Goal: Transaction & Acquisition: Purchase product/service

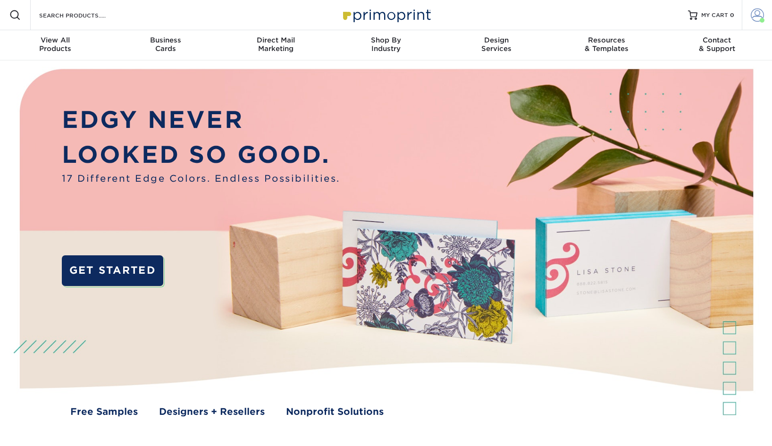
click at [754, 16] on span at bounding box center [757, 14] width 13 height 13
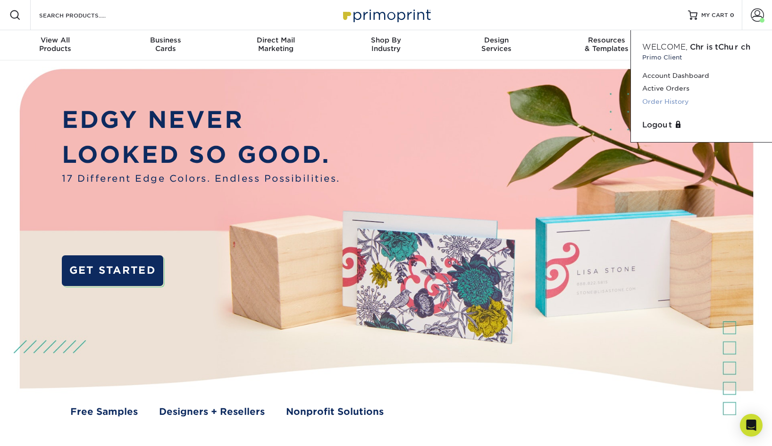
click at [680, 102] on link "Order History" at bounding box center [701, 101] width 118 height 13
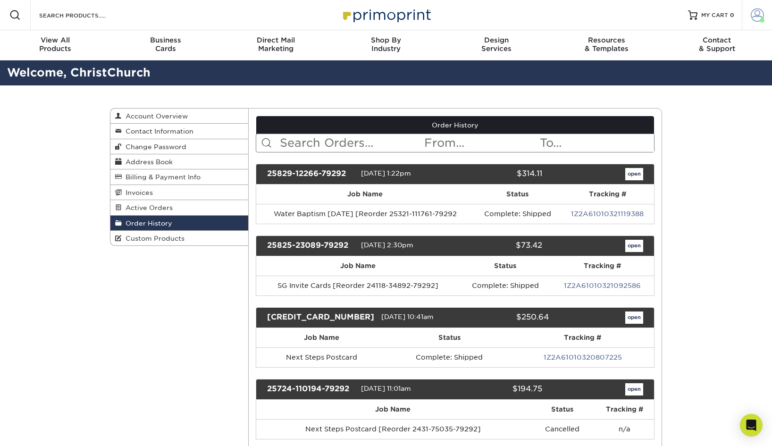
click at [758, 18] on span at bounding box center [757, 14] width 13 height 13
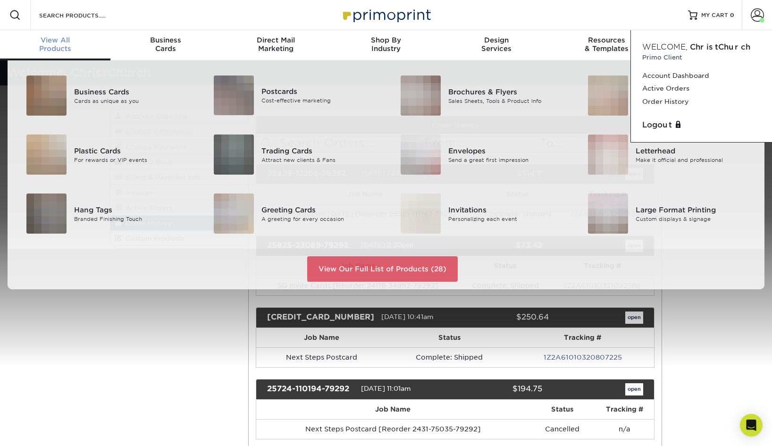
click at [58, 42] on span "View All" at bounding box center [55, 40] width 110 height 8
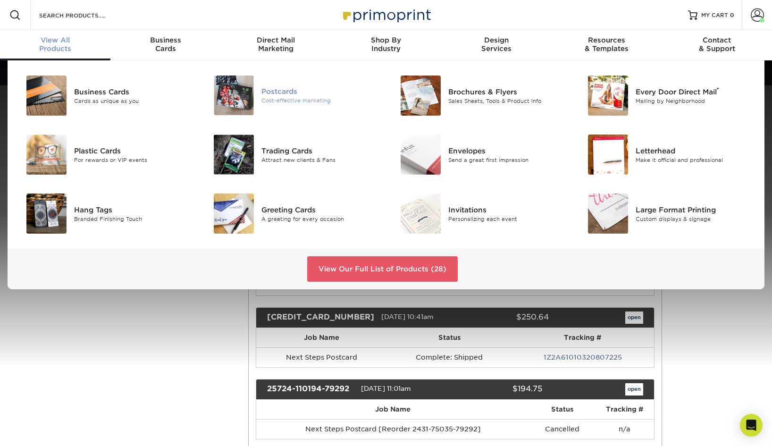
click at [265, 100] on div "Cost-effective marketing" at bounding box center [319, 101] width 117 height 8
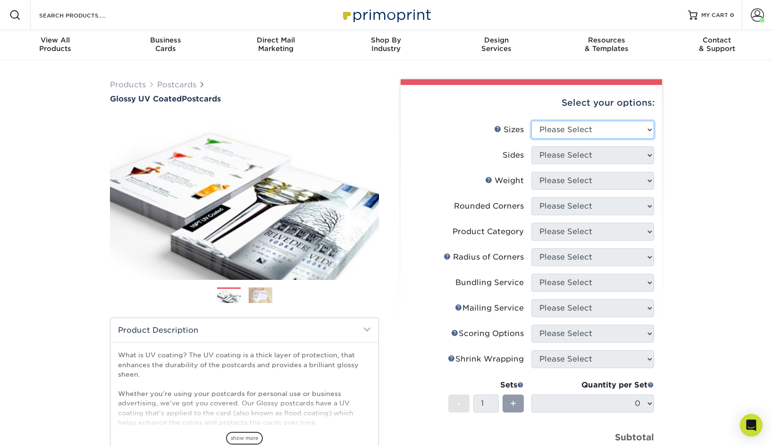
select select "5.00x7.00"
select select "13abbda7-1d64-4f25-8bb2-c179b224825d"
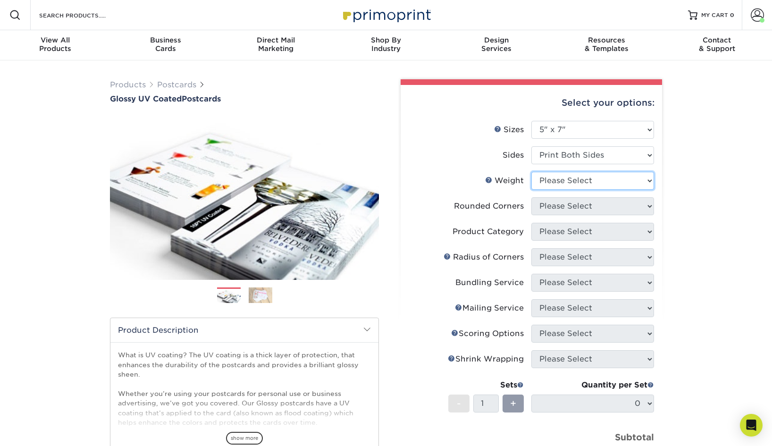
select select "16PT"
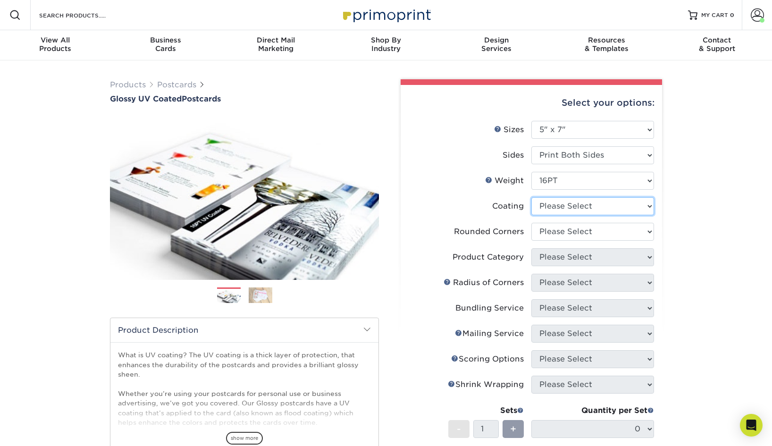
select select "ae367451-b2b8-45df-a344-0f05b6a12993"
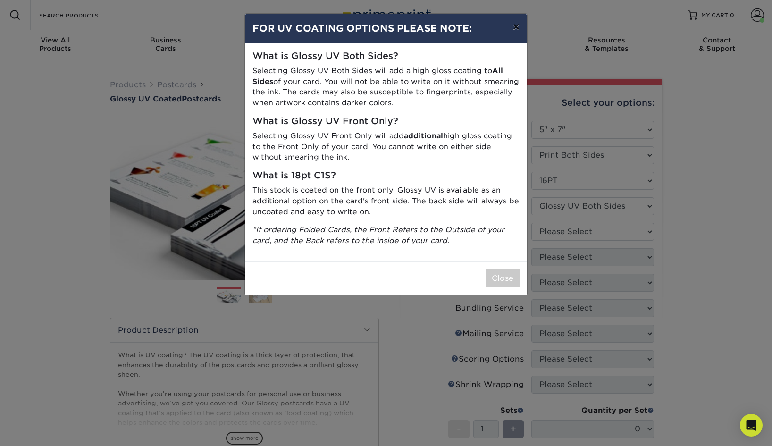
click at [517, 27] on button "×" at bounding box center [516, 27] width 22 height 26
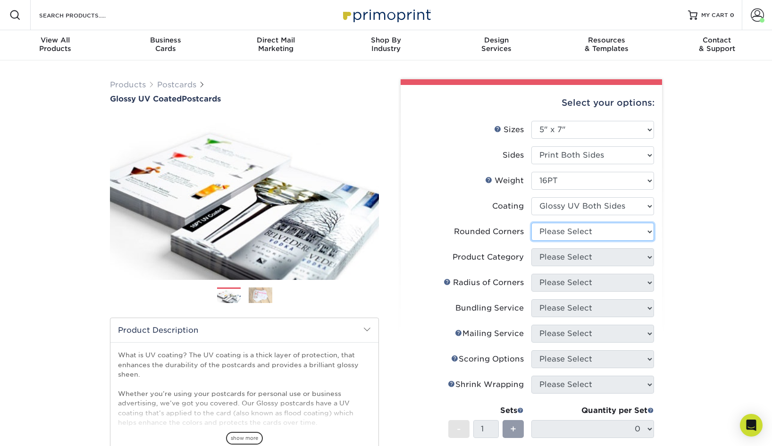
select select "0"
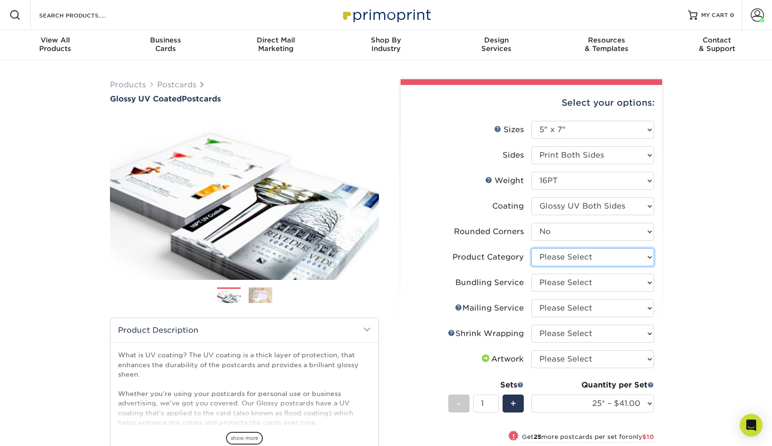
select select "9b7272e0-d6c8-4c3c-8e97-d3a1bcdab858"
select select "58689abb-25c0-461c-a4c3-a80b627d6649"
select select "3e5e9bdd-d78a-4c28-a41d-fe1407925ca6"
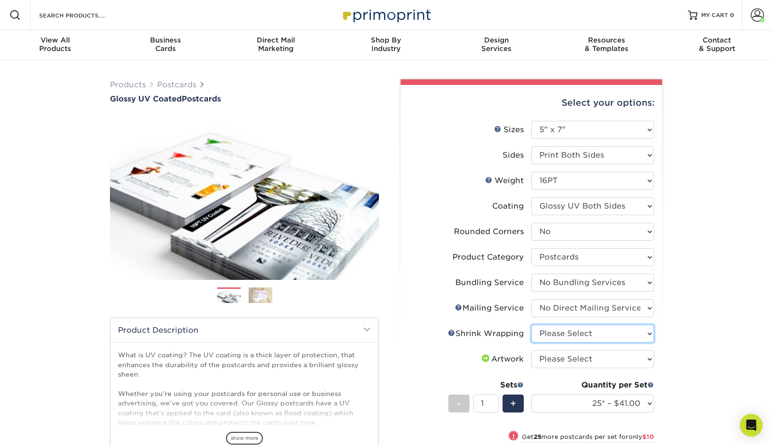
select select "c8749376-e7da-41d0-b3dc-647faf84d907"
select select "upload"
click at [676, 379] on div "Products Postcards Glossy UV Coated Postcards Previous Next show more 25" at bounding box center [386, 362] width 772 height 604
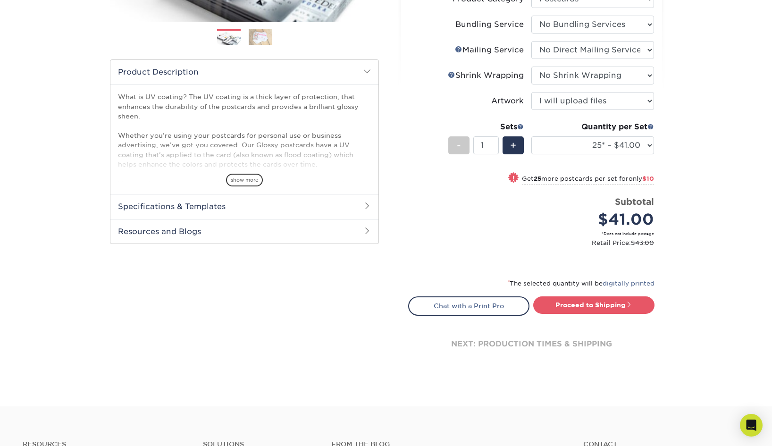
scroll to position [230, 0]
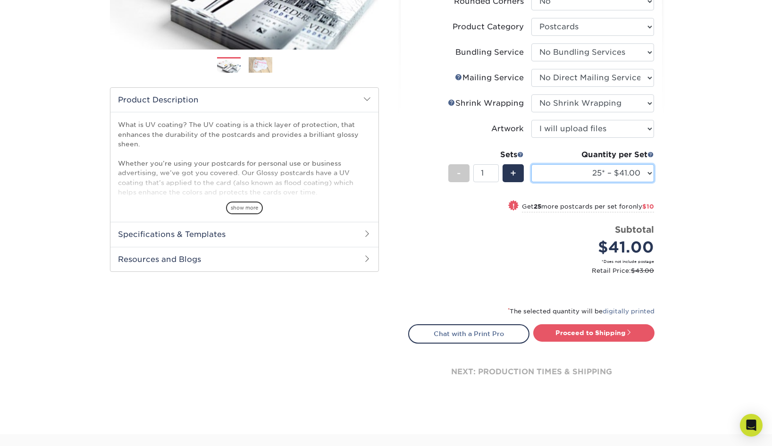
select select "500 – $181.00"
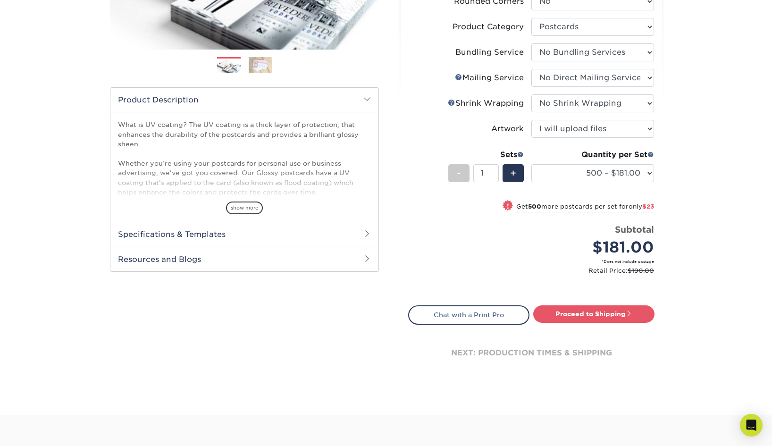
click at [686, 262] on div "Products Postcards Glossy UV Coated Postcards Previous Next show more 25" at bounding box center [386, 122] width 772 height 585
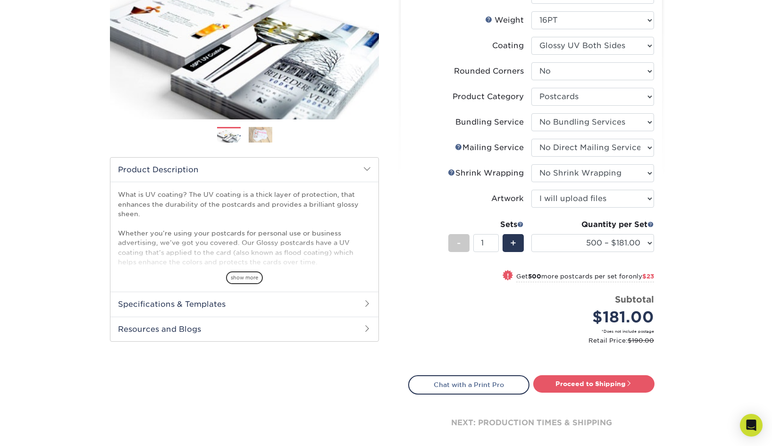
scroll to position [205, 0]
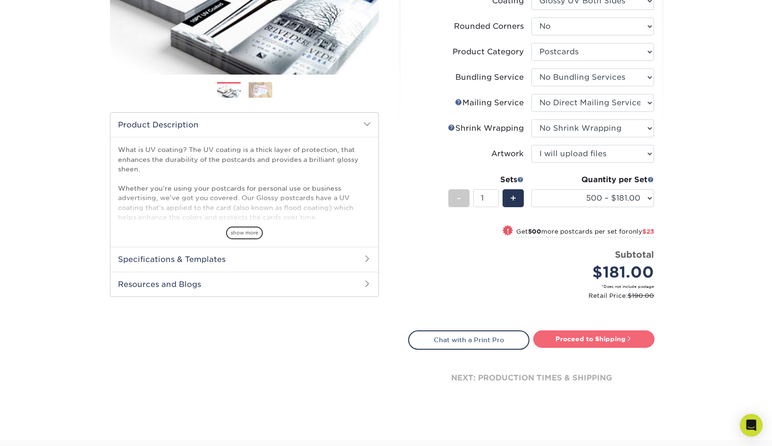
click at [604, 341] on link "Proceed to Shipping" at bounding box center [593, 338] width 121 height 17
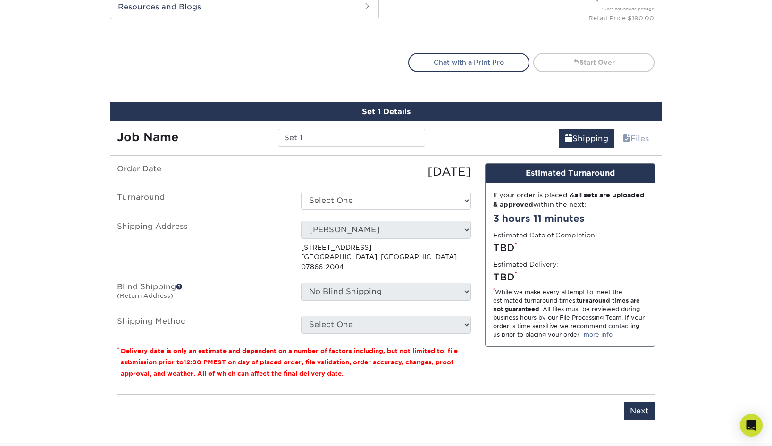
scroll to position [497, 0]
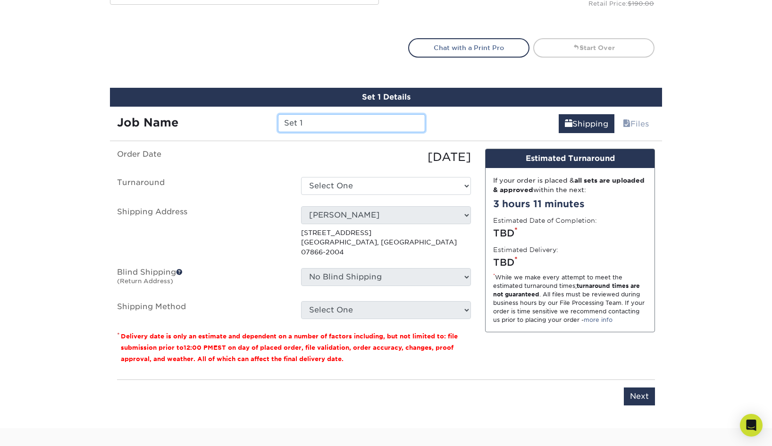
drag, startPoint x: 311, startPoint y: 119, endPoint x: 261, endPoint y: 118, distance: 50.5
click at [261, 118] on div "Job Name Set 1" at bounding box center [271, 123] width 322 height 18
type input "Care 4 Kids Spanish"
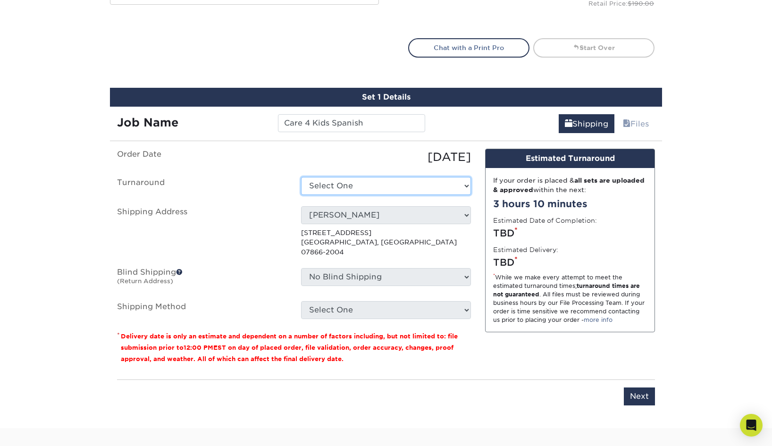
select select "0566f5d6-4c81-40f3-89a5-9f67c0e21aaf"
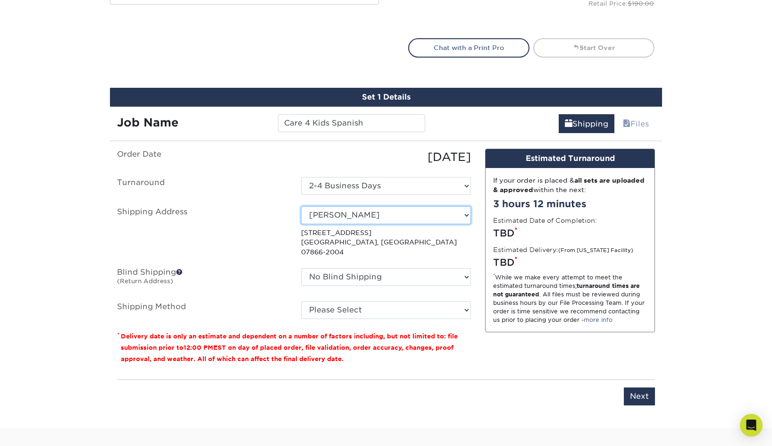
select select "118206"
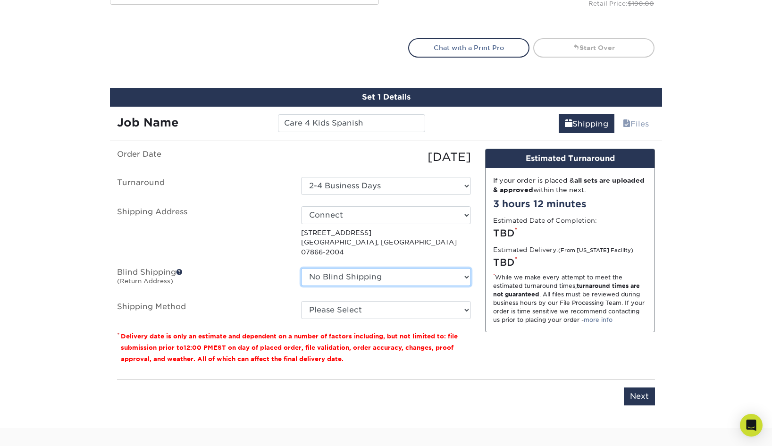
select select "118206"
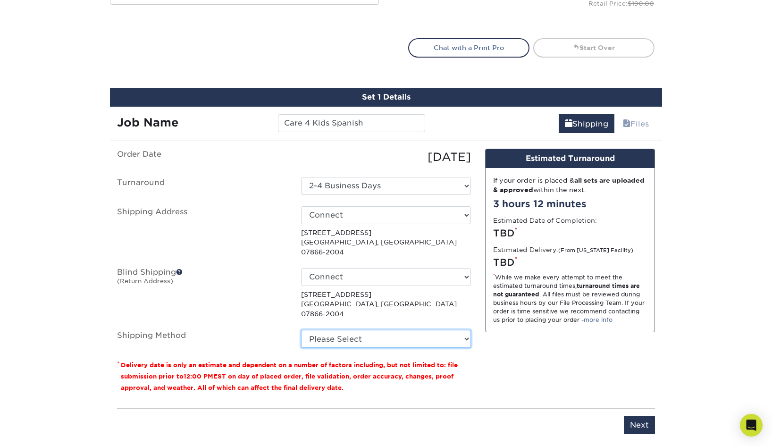
select select "03"
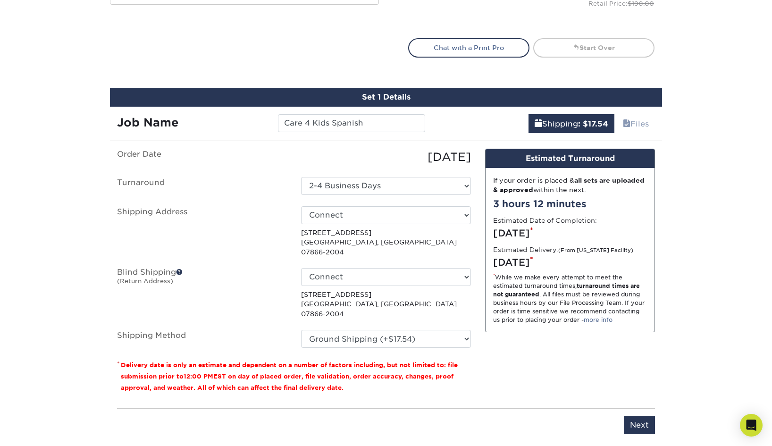
click at [452, 361] on small "Delivery date is only an estimate and dependent on a number of factors includin…" at bounding box center [289, 376] width 337 height 30
click at [642, 416] on input "Next" at bounding box center [639, 425] width 31 height 18
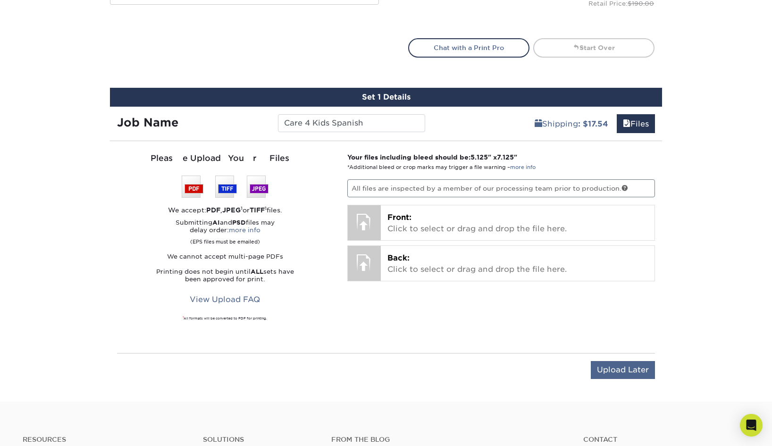
click at [637, 370] on input "Upload Later" at bounding box center [623, 370] width 64 height 18
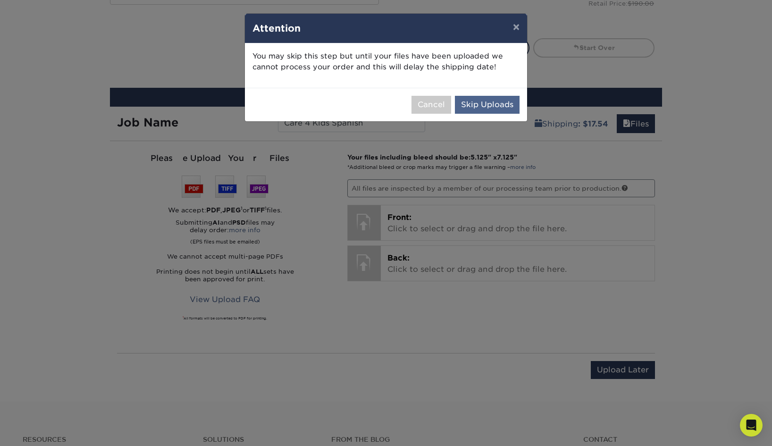
click at [493, 105] on button "Skip Uploads" at bounding box center [487, 105] width 65 height 18
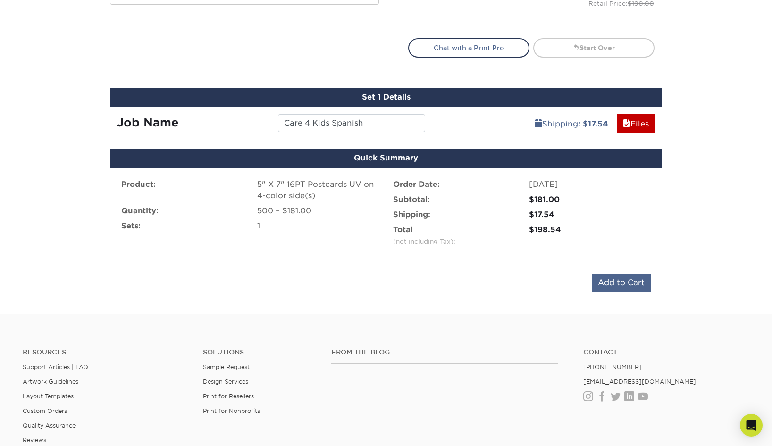
click at [611, 283] on input "Add to Cart" at bounding box center [621, 283] width 59 height 18
